Goal: Task Accomplishment & Management: Use online tool/utility

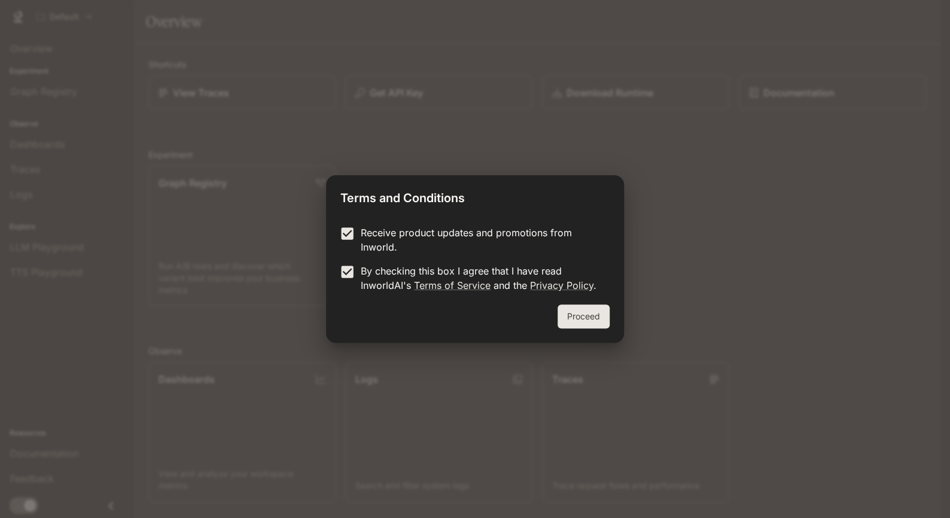
click at [578, 305] on button "Proceed" at bounding box center [584, 317] width 52 height 24
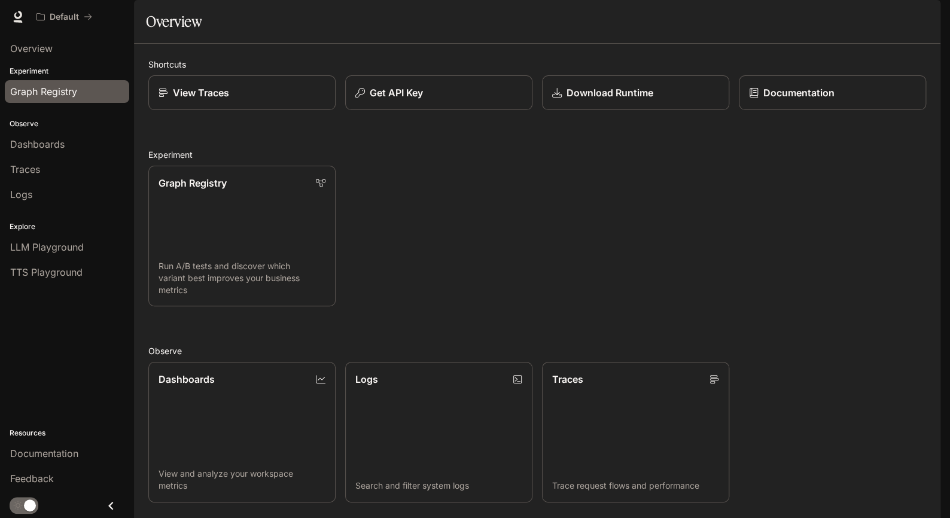
click at [88, 84] on div "Graph Registry" at bounding box center [67, 91] width 114 height 14
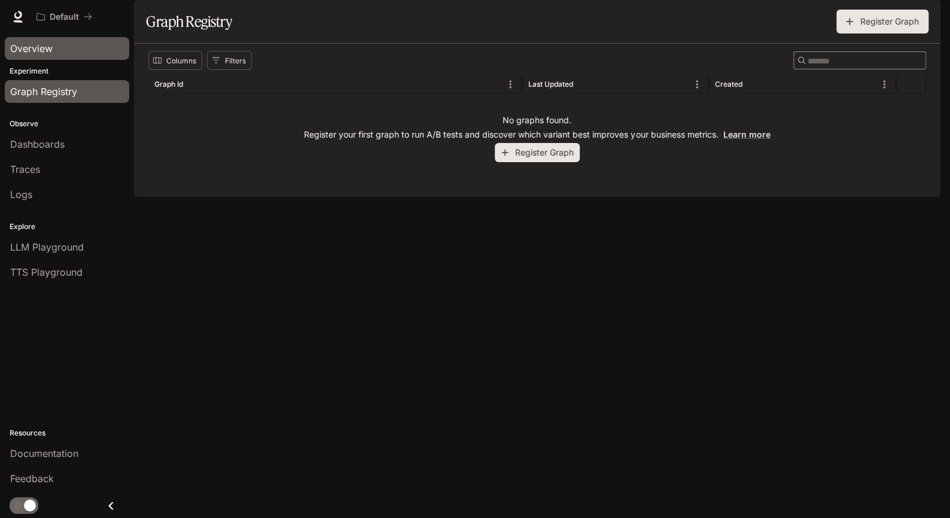
click at [102, 52] on div "Overview" at bounding box center [67, 48] width 114 height 14
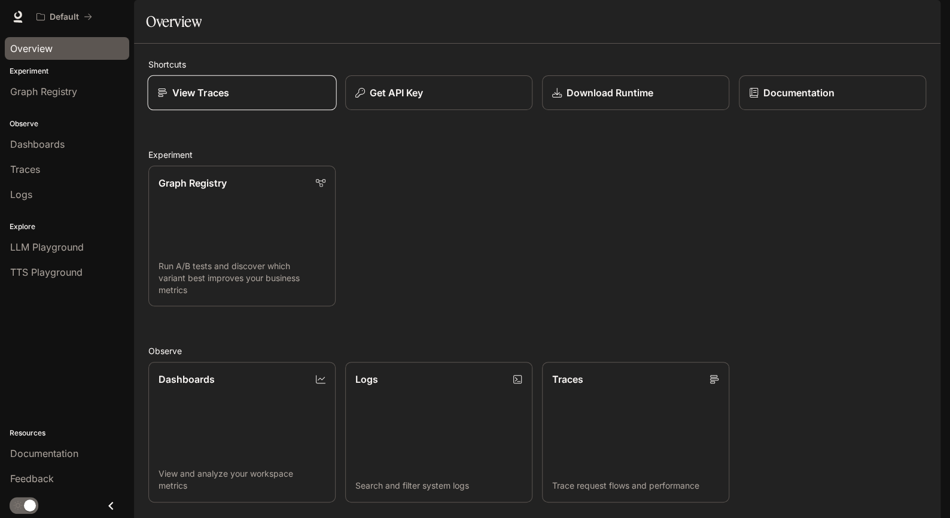
click at [243, 100] on div "View Traces" at bounding box center [242, 93] width 169 height 14
